Goal: Information Seeking & Learning: Understand process/instructions

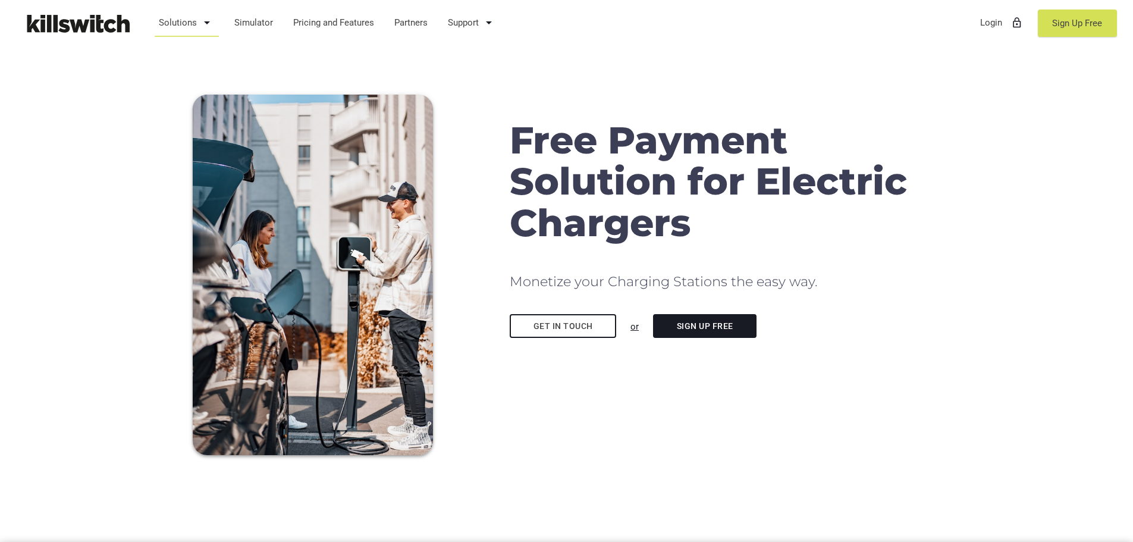
click at [190, 22] on link "Solutions arrow_drop_down" at bounding box center [186, 22] width 67 height 31
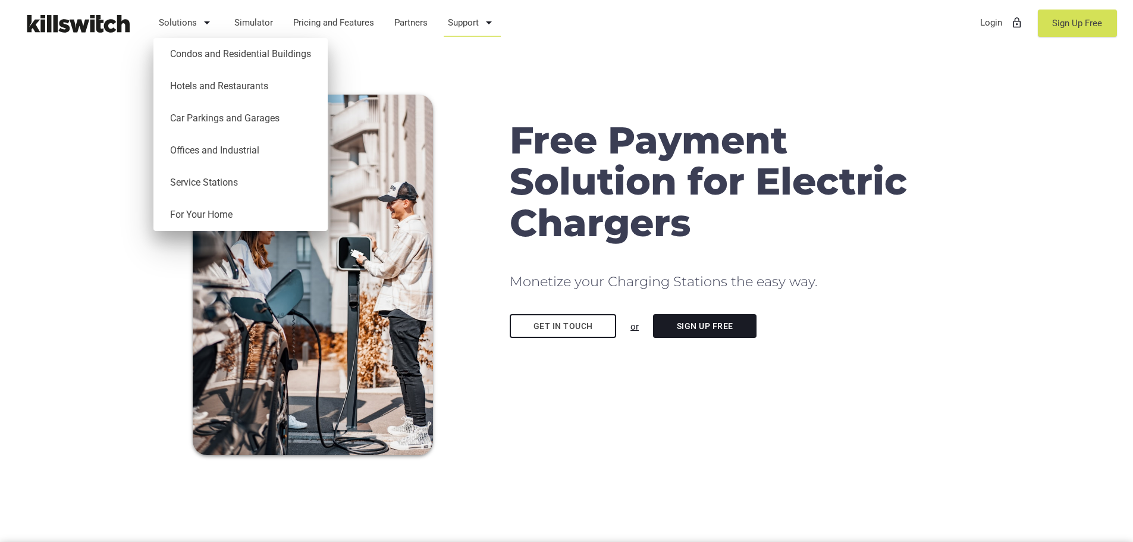
click at [473, 22] on link "Support arrow_drop_down" at bounding box center [471, 22] width 59 height 31
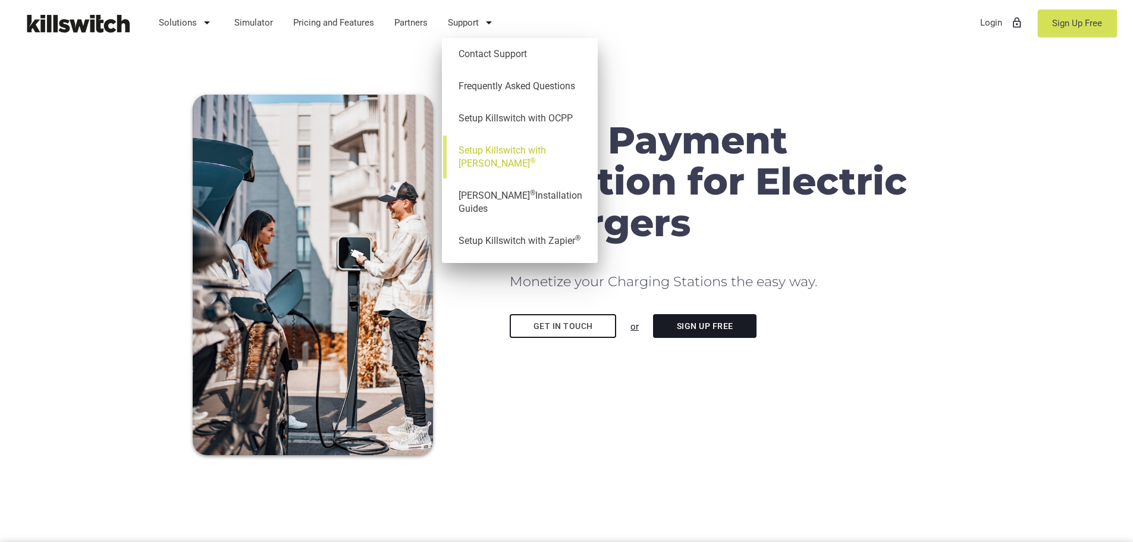
click at [489, 151] on link "Setup Killswitch with [PERSON_NAME] ®" at bounding box center [520, 156] width 144 height 45
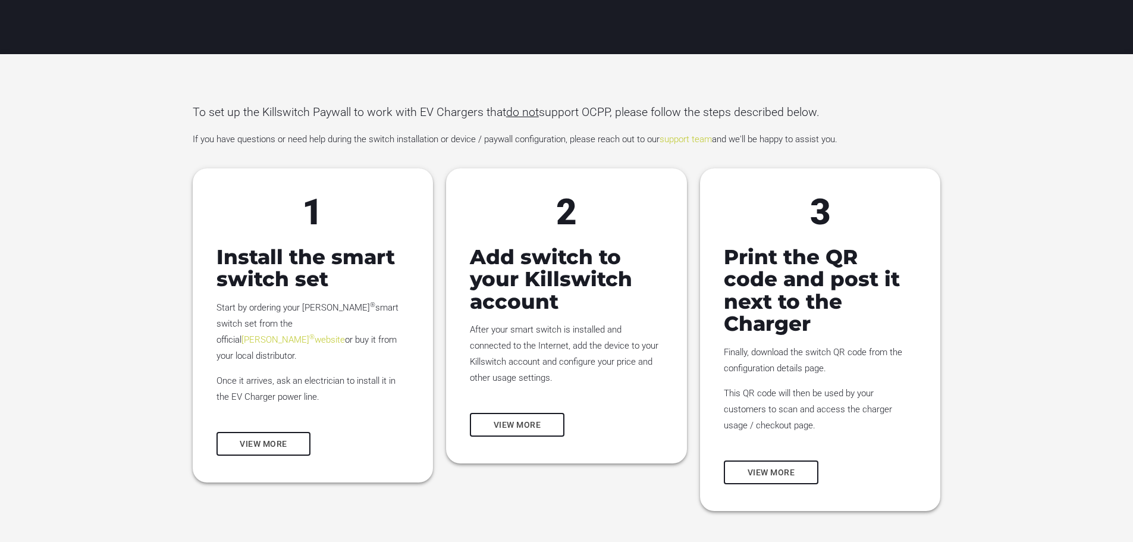
scroll to position [297, 0]
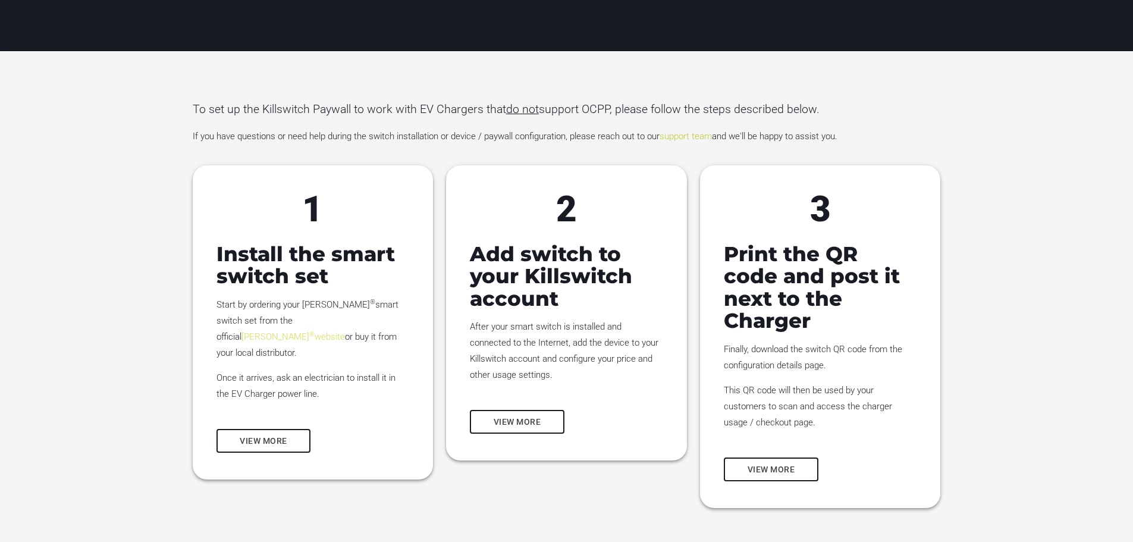
click at [300, 331] on link "Shelly ® website" at bounding box center [292, 336] width 103 height 11
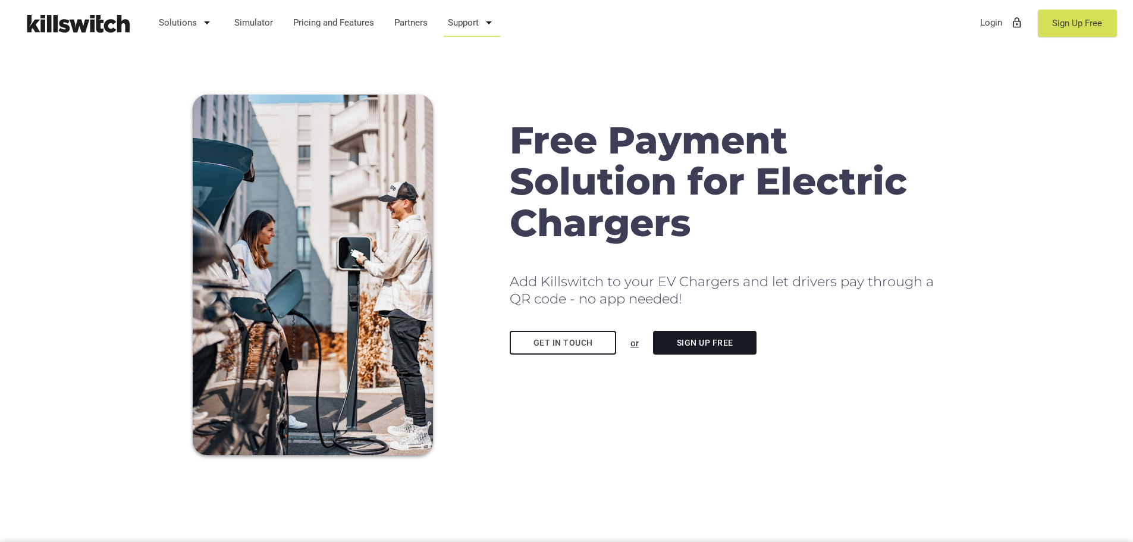
click at [457, 23] on link "Support arrow_drop_down" at bounding box center [471, 22] width 59 height 31
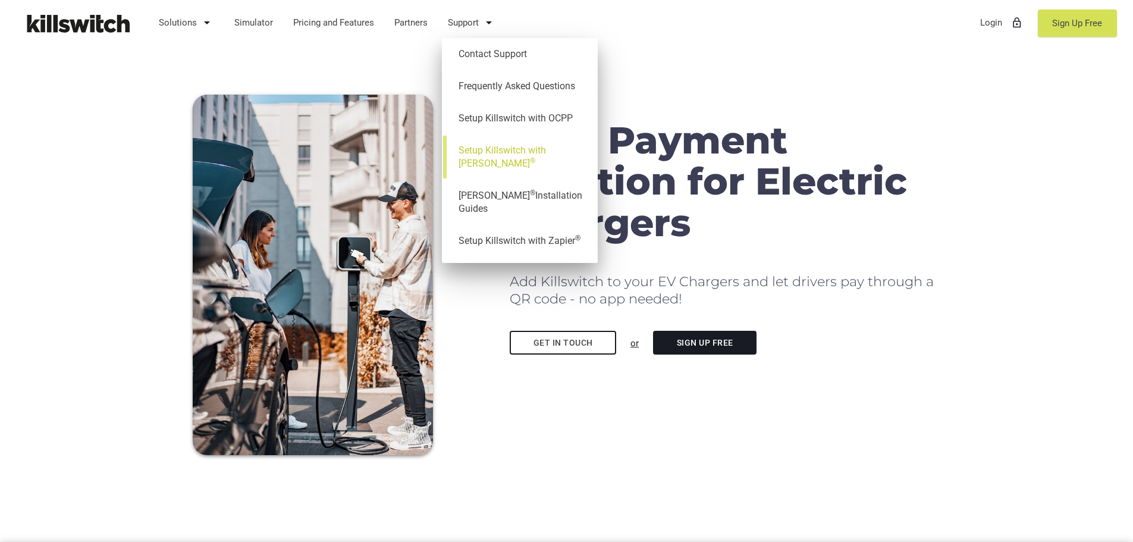
click at [487, 148] on link "Setup Killswitch with [PERSON_NAME] ®" at bounding box center [520, 156] width 144 height 45
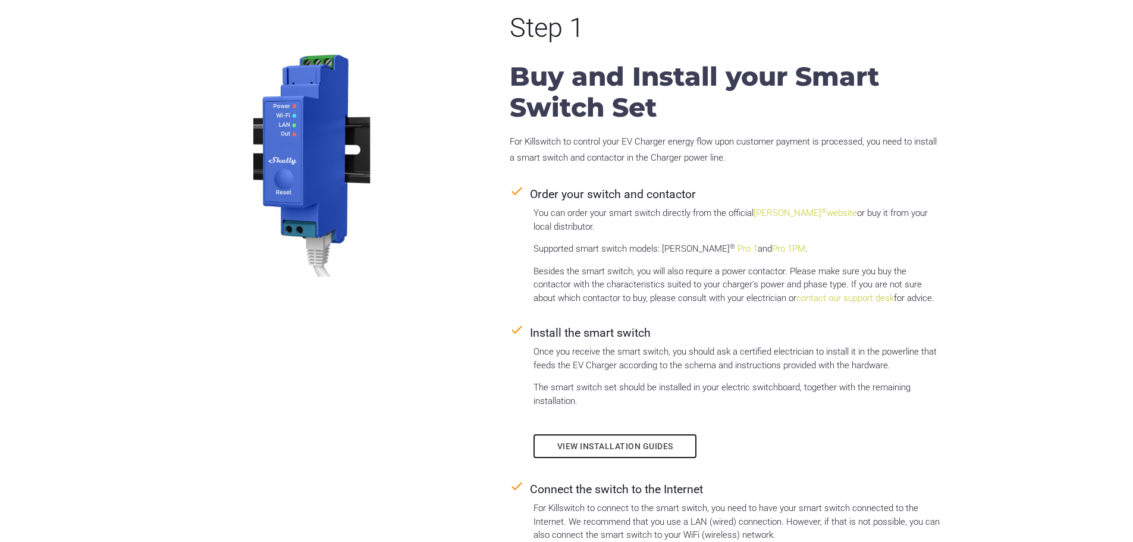
scroll to position [892, 0]
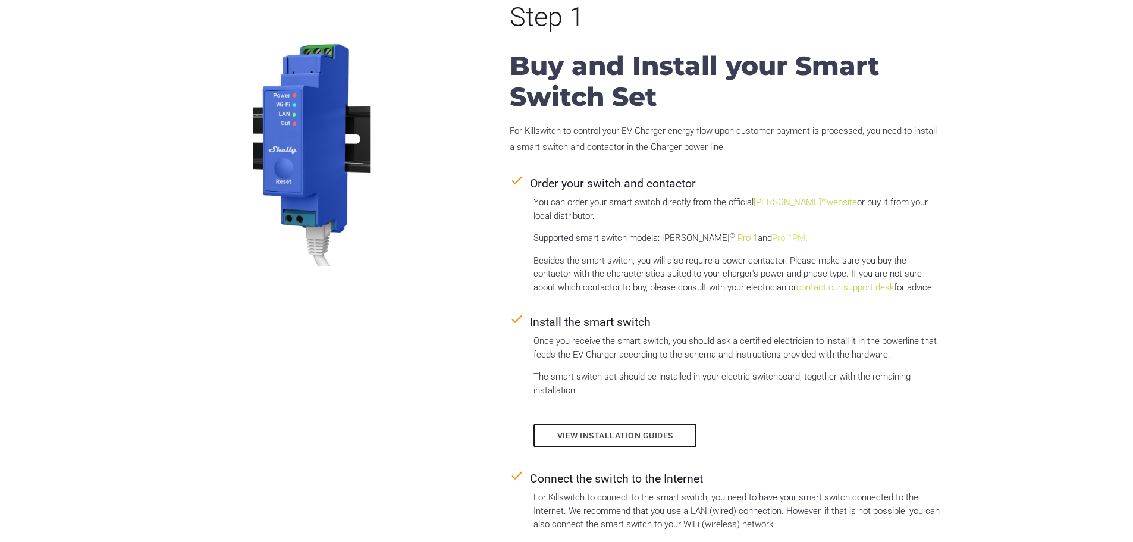
click at [772, 233] on link "Pro 1PM" at bounding box center [788, 238] width 33 height 11
